Goal: Task Accomplishment & Management: Manage account settings

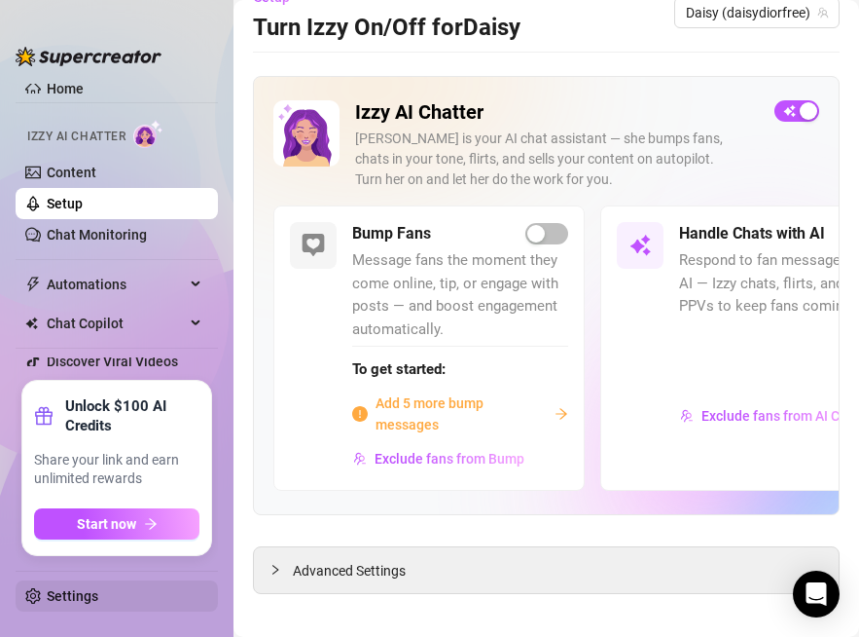
scroll to position [49, 0]
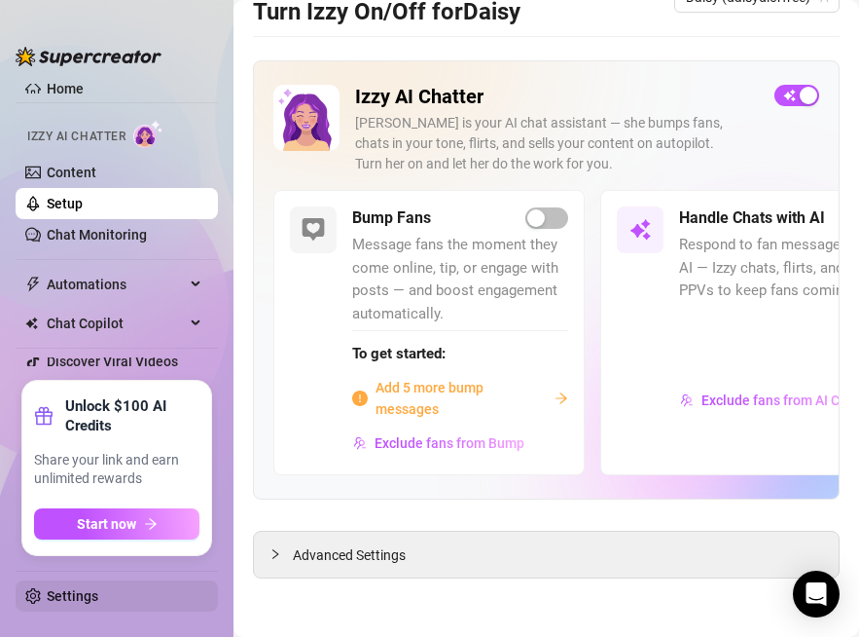
click at [98, 596] on link "Settings" at bounding box center [73, 596] width 52 height 16
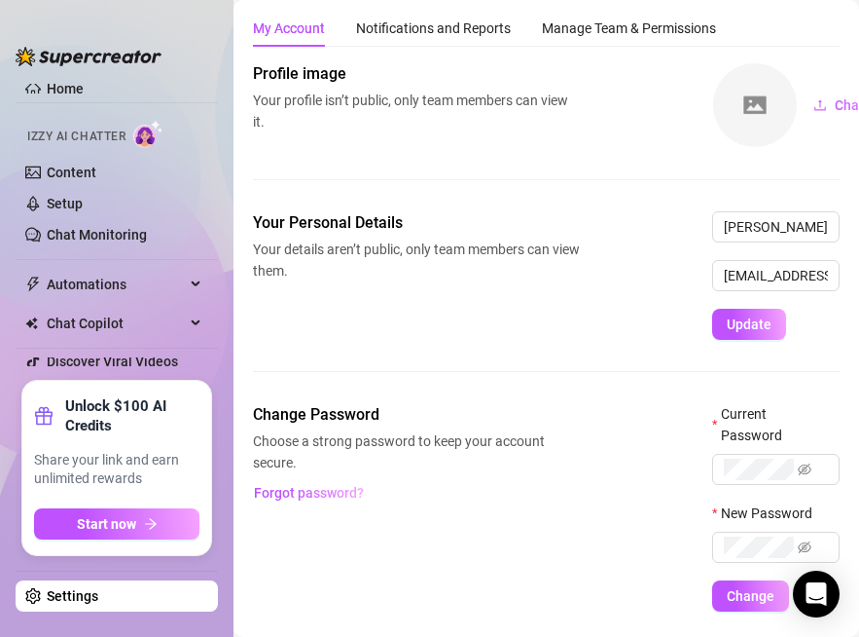
drag, startPoint x: 561, startPoint y: 46, endPoint x: 517, endPoint y: 56, distance: 45.1
click at [562, 46] on div "Manage Team & Permissions" at bounding box center [629, 28] width 174 height 37
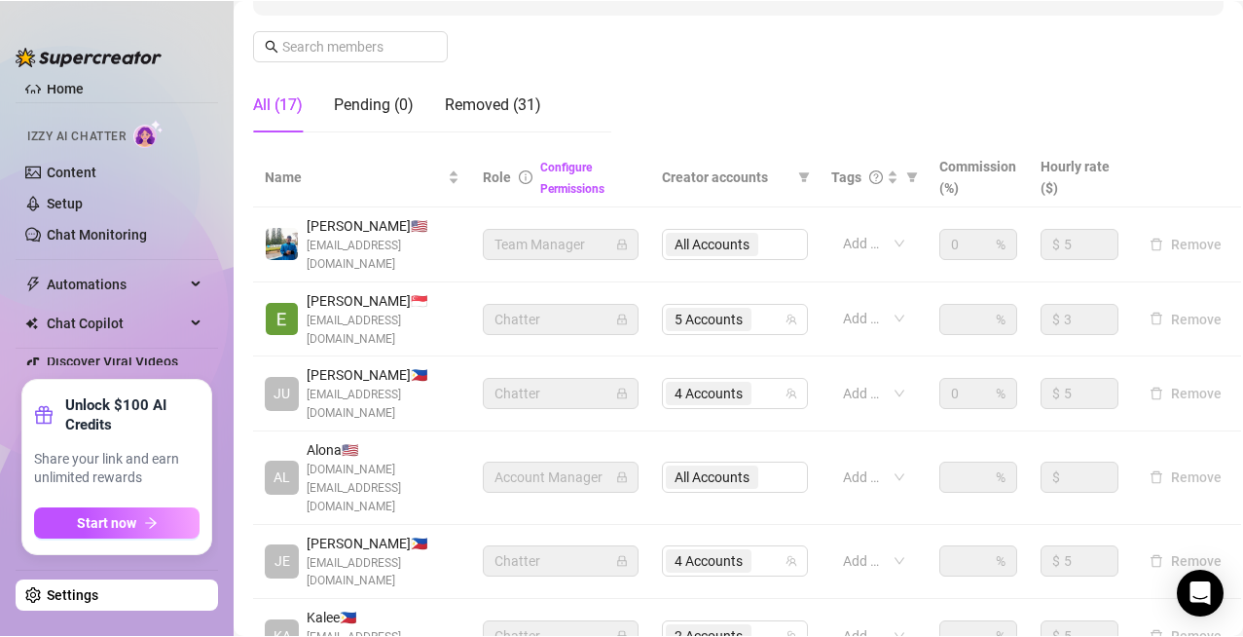
scroll to position [292, 0]
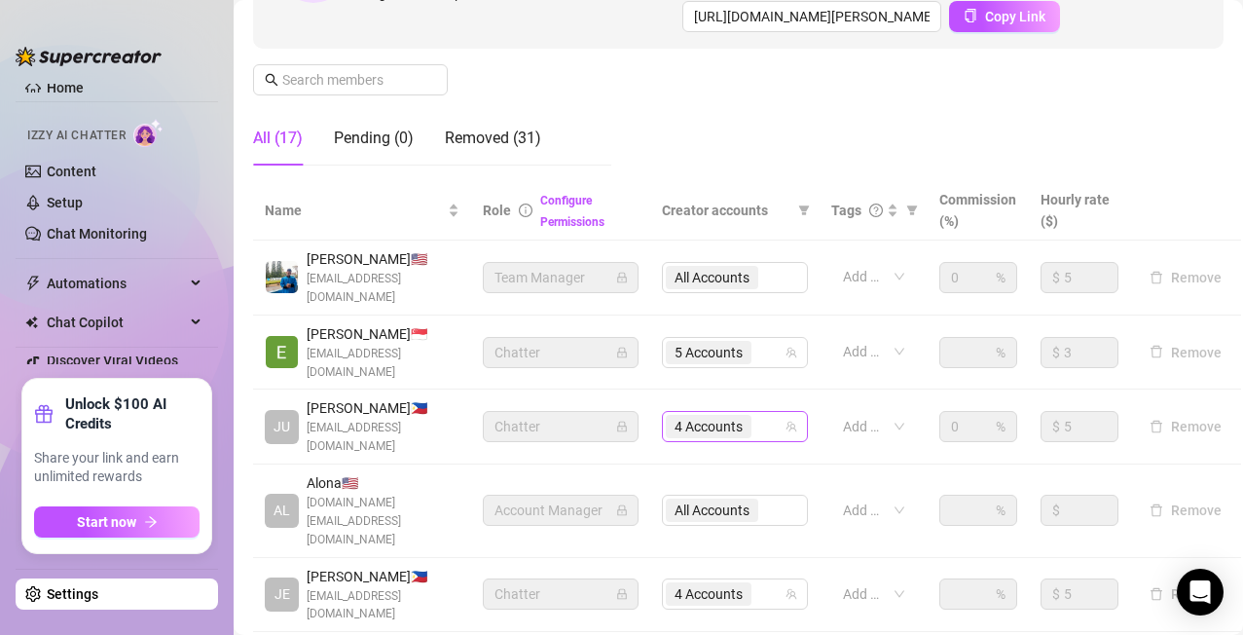
click at [763, 413] on div "4 Accounts" at bounding box center [725, 426] width 118 height 27
click at [795, 420] on icon "team" at bounding box center [791, 426] width 12 height 12
click at [777, 413] on div "4 Accounts" at bounding box center [725, 426] width 118 height 27
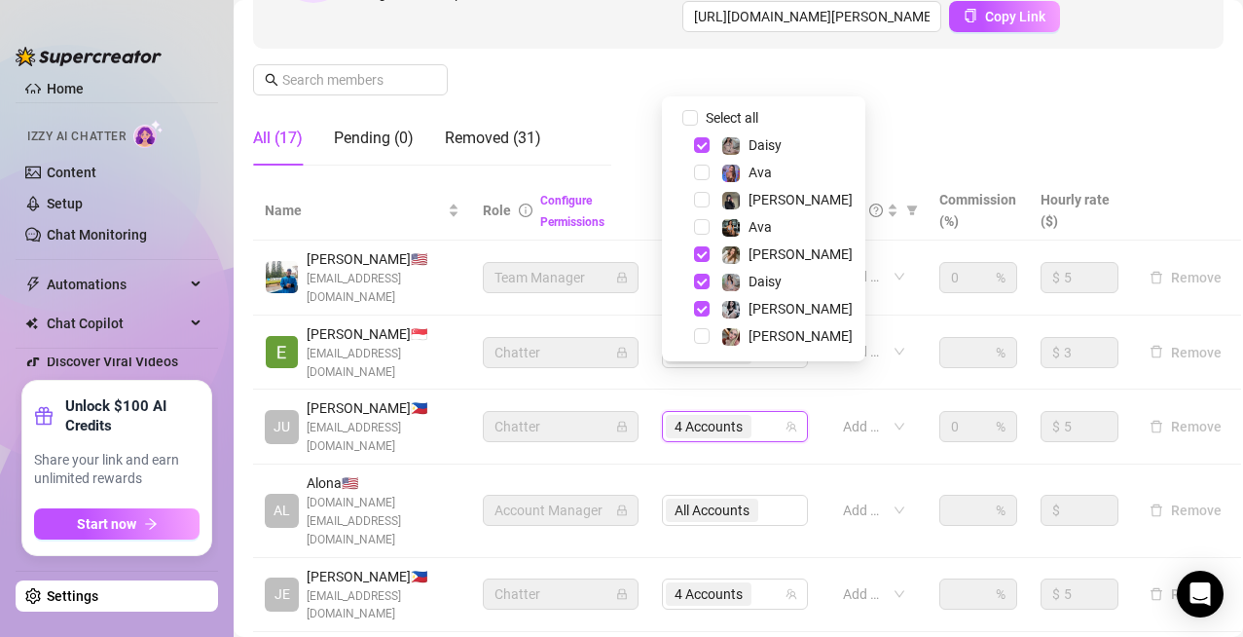
click at [434, 587] on span "[EMAIL_ADDRESS][DOMAIN_NAME]" at bounding box center [383, 605] width 153 height 37
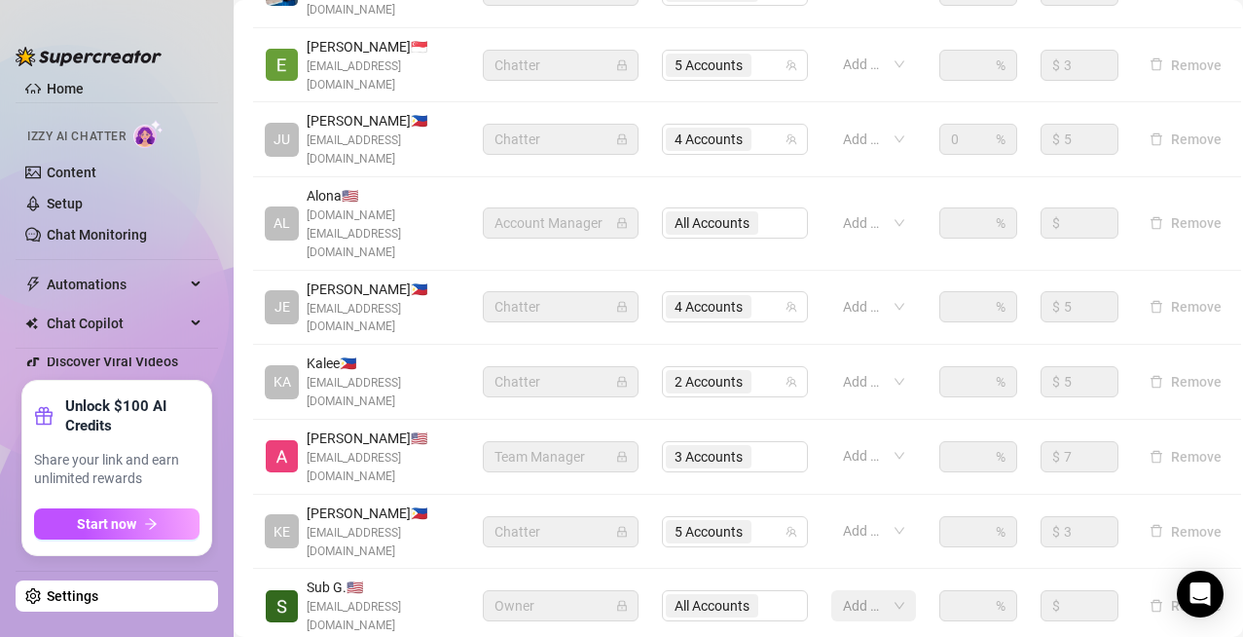
scroll to position [613, 0]
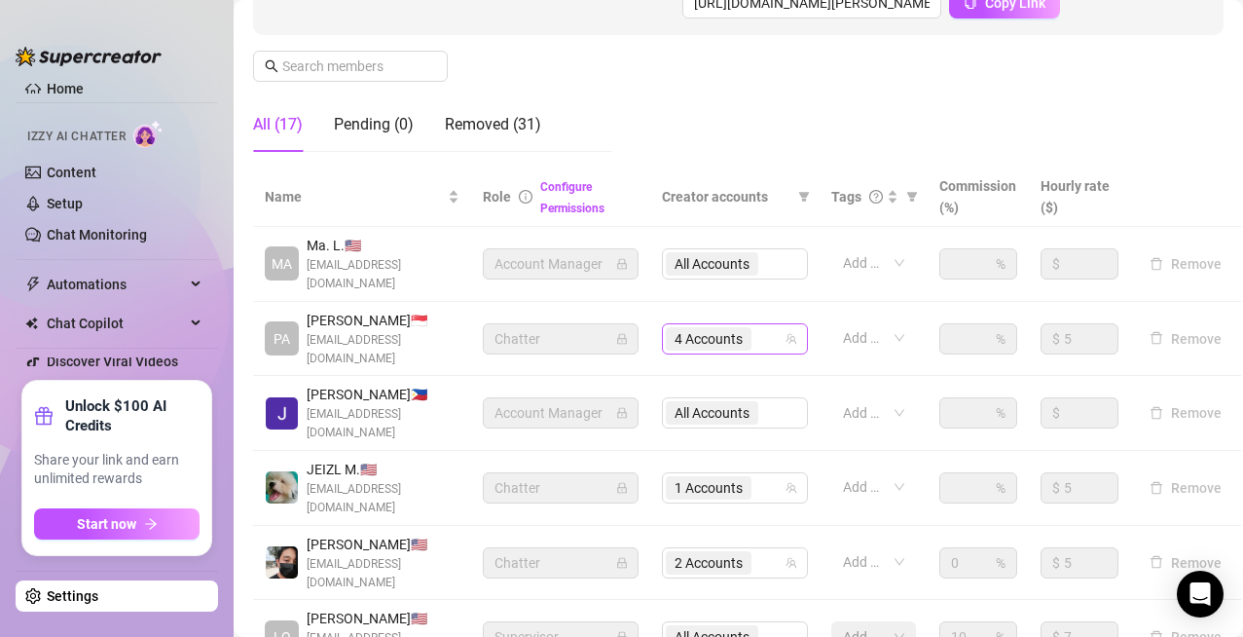
scroll to position [305, 0]
click at [758, 339] on input "search" at bounding box center [757, 339] width 4 height 23
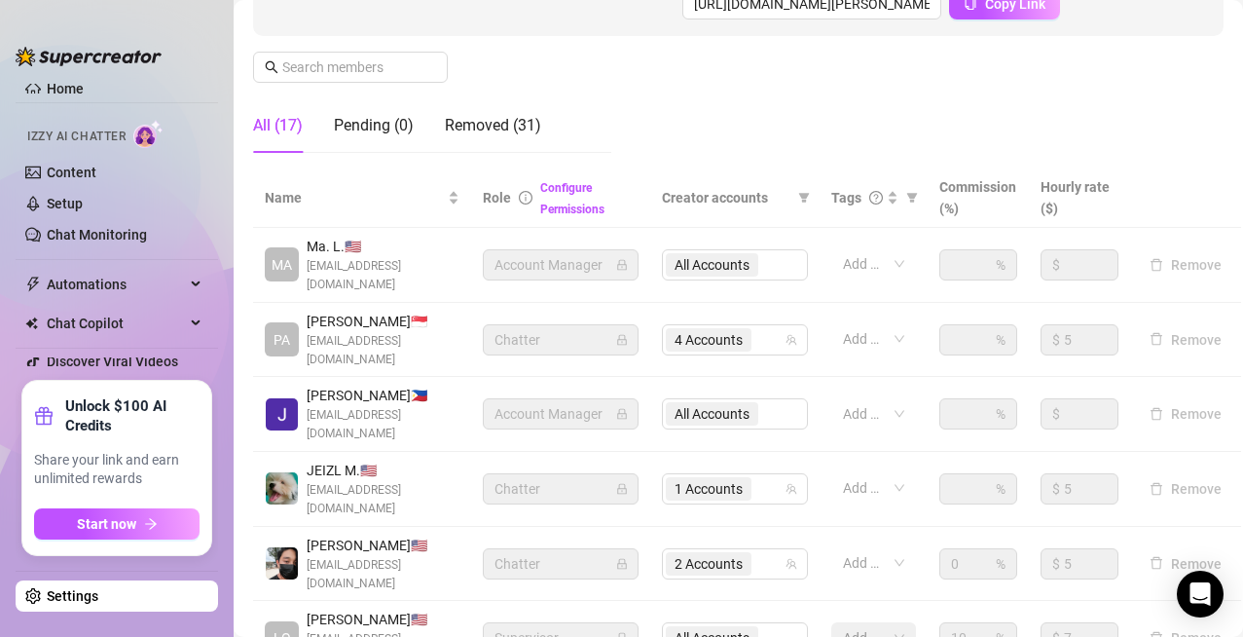
scroll to position [0, 0]
